Goal: Task Accomplishment & Management: Use online tool/utility

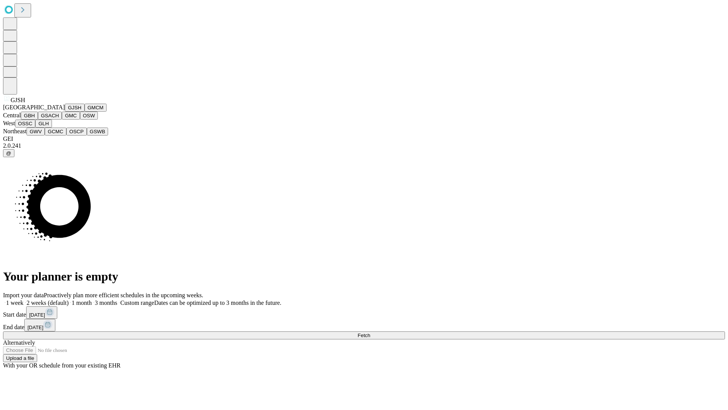
click at [65, 112] on button "GJSH" at bounding box center [75, 108] width 20 height 8
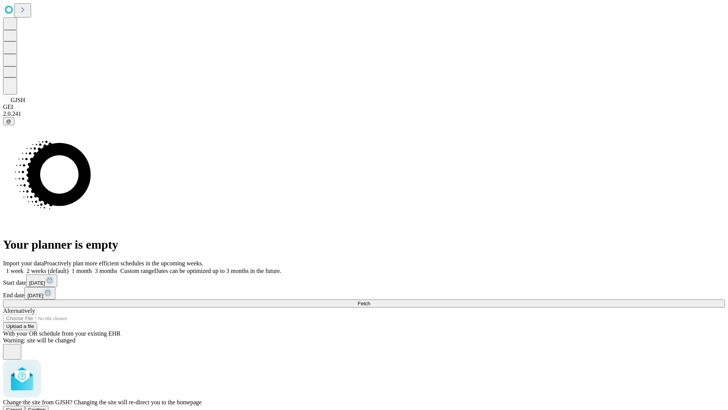
click at [46, 407] on span "Confirm" at bounding box center [37, 410] width 18 height 6
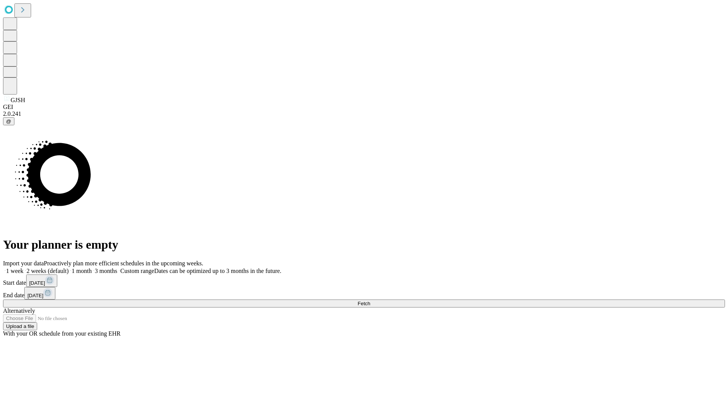
click at [69, 267] on label "2 weeks (default)" at bounding box center [46, 270] width 45 height 6
click at [370, 300] on span "Fetch" at bounding box center [364, 303] width 13 height 6
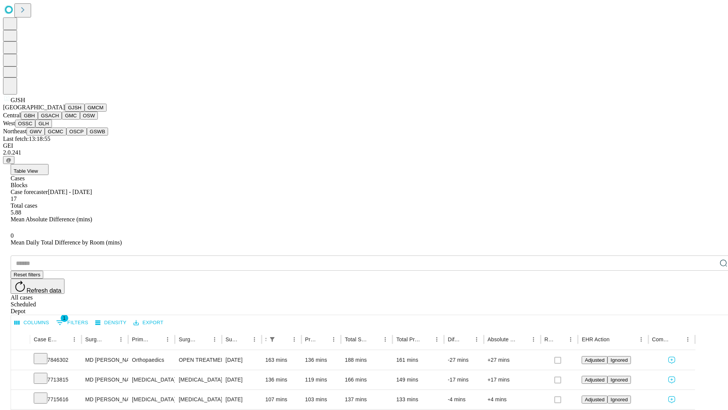
click at [85, 112] on button "GMCM" at bounding box center [96, 108] width 22 height 8
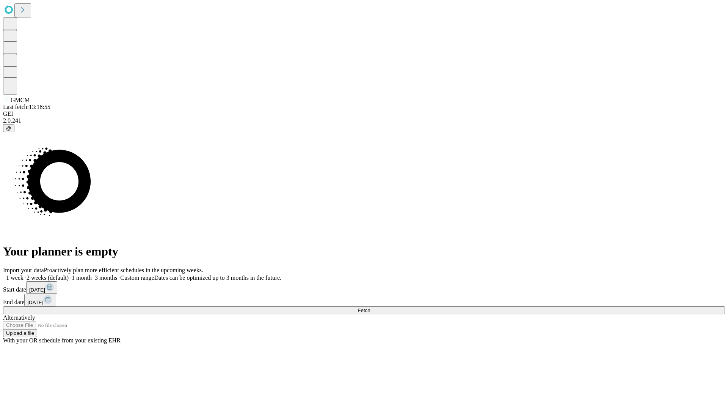
click at [370, 307] on span "Fetch" at bounding box center [364, 310] width 13 height 6
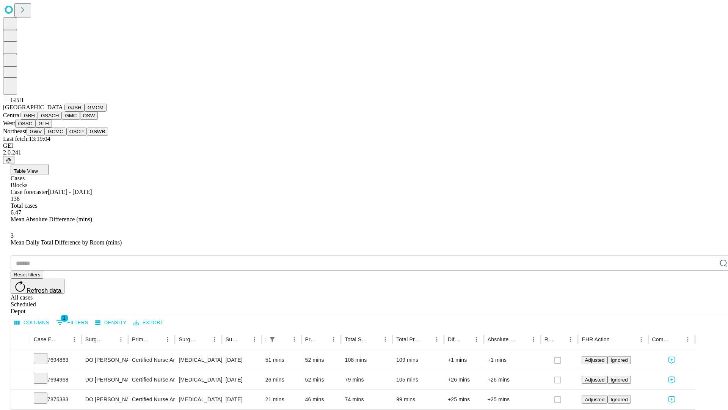
click at [59, 120] on button "GSACH" at bounding box center [50, 116] width 24 height 8
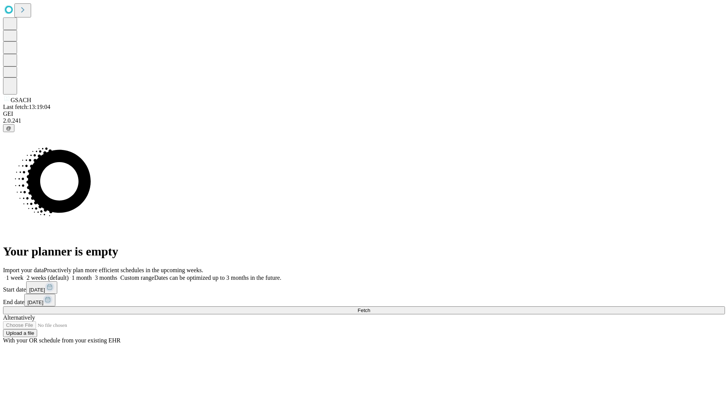
click at [69, 274] on label "2 weeks (default)" at bounding box center [46, 277] width 45 height 6
click at [370, 307] on span "Fetch" at bounding box center [364, 310] width 13 height 6
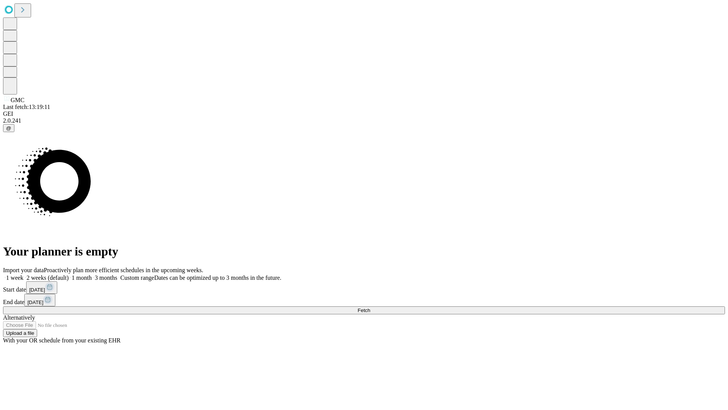
click at [69, 274] on label "2 weeks (default)" at bounding box center [46, 277] width 45 height 6
click at [370, 307] on span "Fetch" at bounding box center [364, 310] width 13 height 6
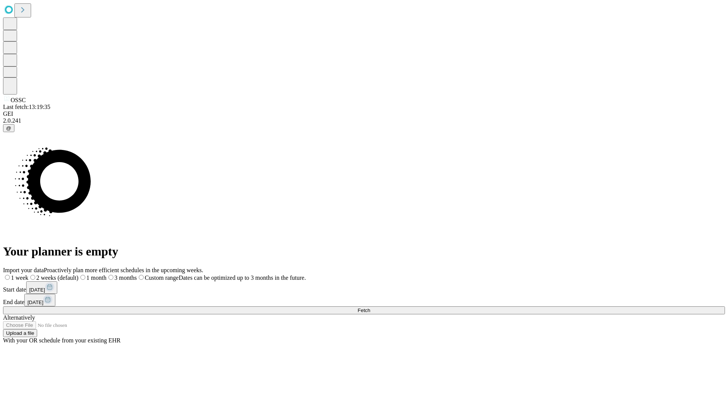
click at [370, 307] on span "Fetch" at bounding box center [364, 310] width 13 height 6
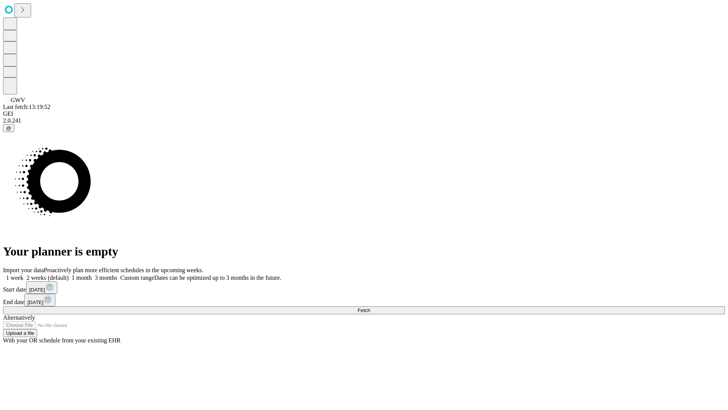
click at [370, 307] on span "Fetch" at bounding box center [364, 310] width 13 height 6
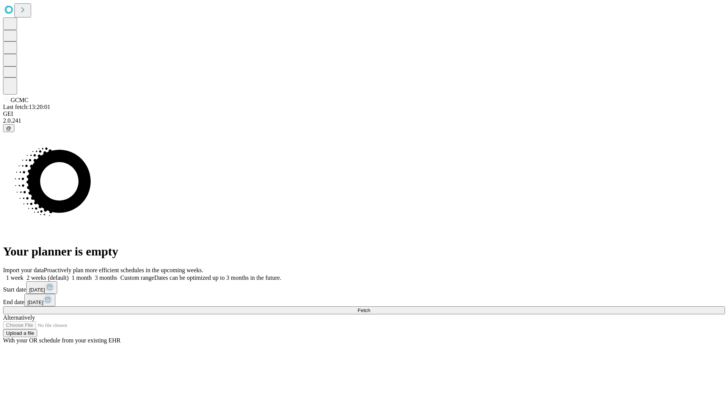
click at [69, 274] on label "2 weeks (default)" at bounding box center [46, 277] width 45 height 6
click at [370, 307] on span "Fetch" at bounding box center [364, 310] width 13 height 6
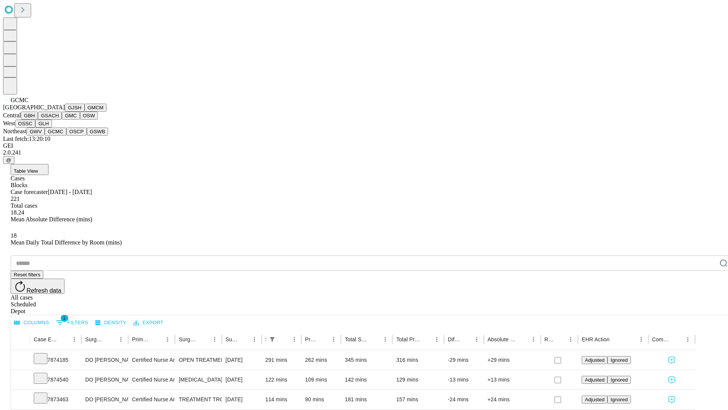
click at [66, 135] on button "OSCP" at bounding box center [76, 131] width 20 height 8
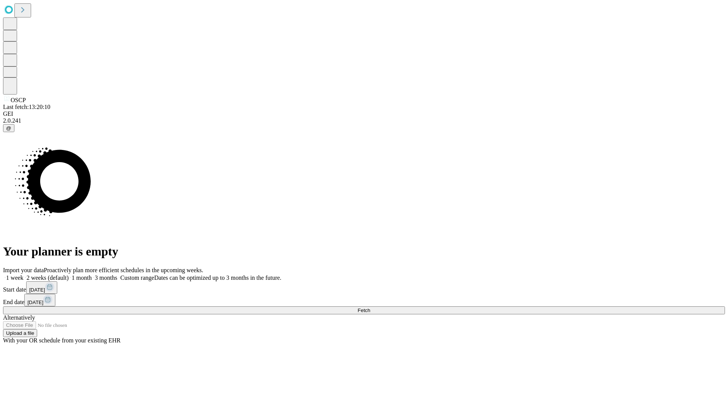
click at [69, 274] on label "2 weeks (default)" at bounding box center [46, 277] width 45 height 6
click at [370, 307] on span "Fetch" at bounding box center [364, 310] width 13 height 6
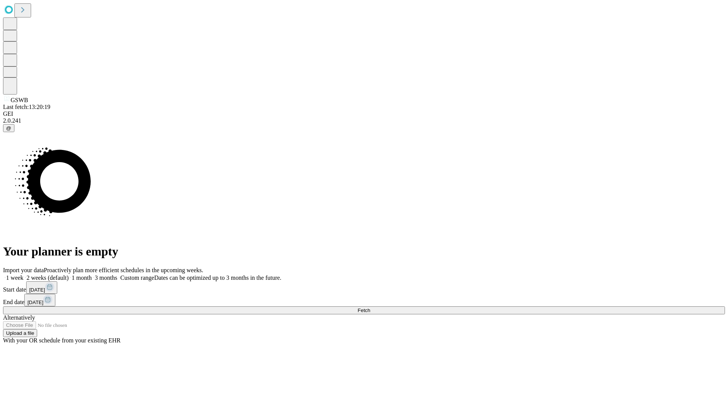
click at [69, 274] on label "2 weeks (default)" at bounding box center [46, 277] width 45 height 6
click at [370, 307] on span "Fetch" at bounding box center [364, 310] width 13 height 6
